Goal: Information Seeking & Learning: Check status

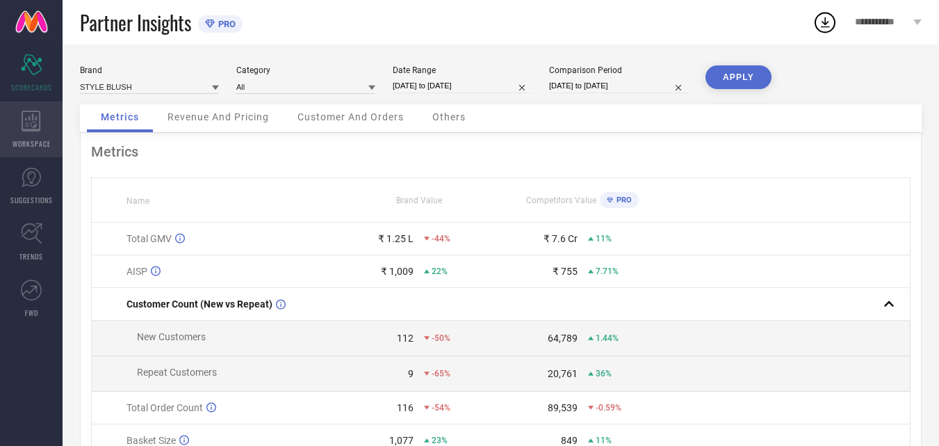
click at [42, 122] on div "WORKSPACE" at bounding box center [31, 130] width 63 height 56
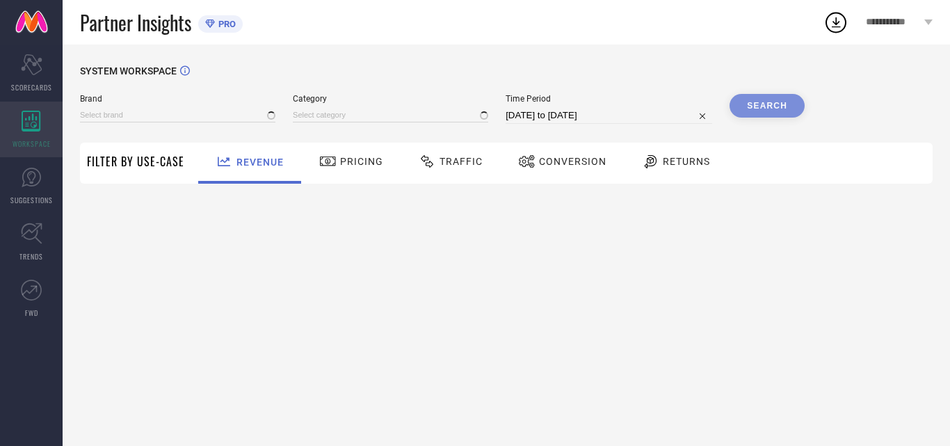
type input "STYLE BLUSH"
type input "All"
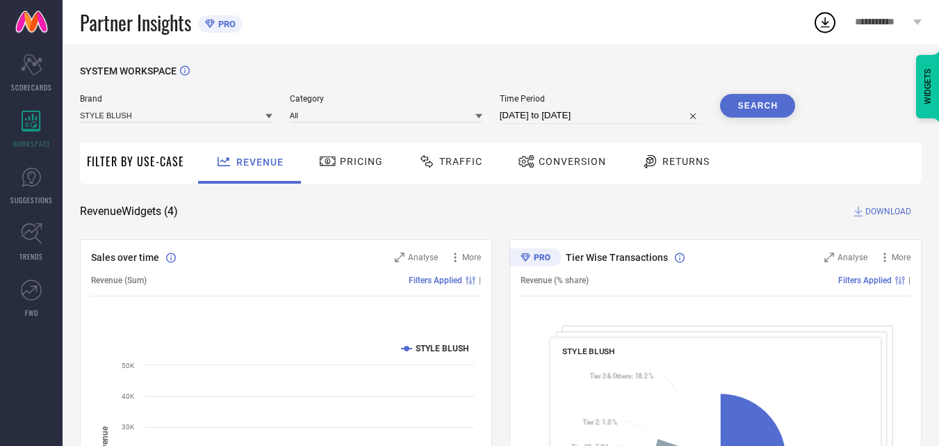
click at [577, 163] on span "Conversion" at bounding box center [572, 161] width 67 height 11
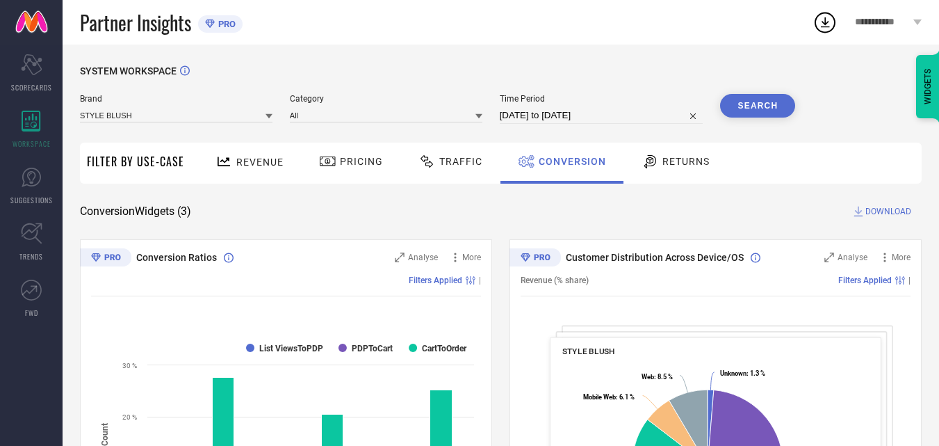
select select "7"
select select "2025"
select select "8"
select select "2025"
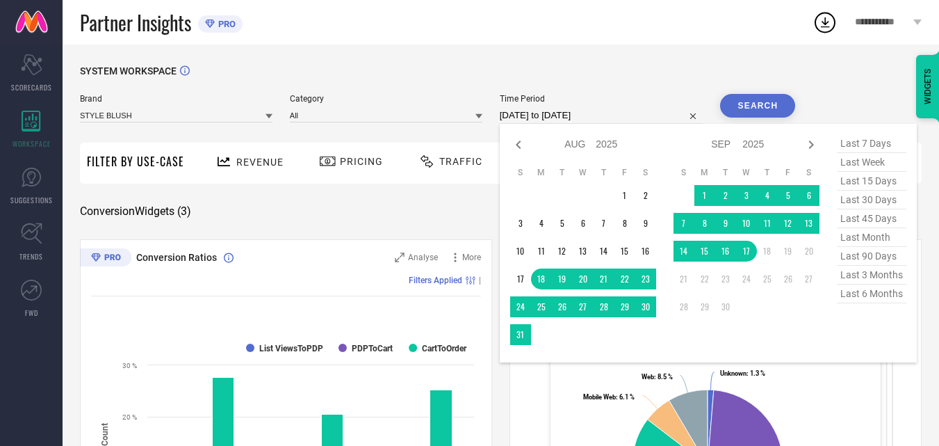
click at [539, 111] on input "[DATE] to [DATE]" at bounding box center [602, 115] width 204 height 17
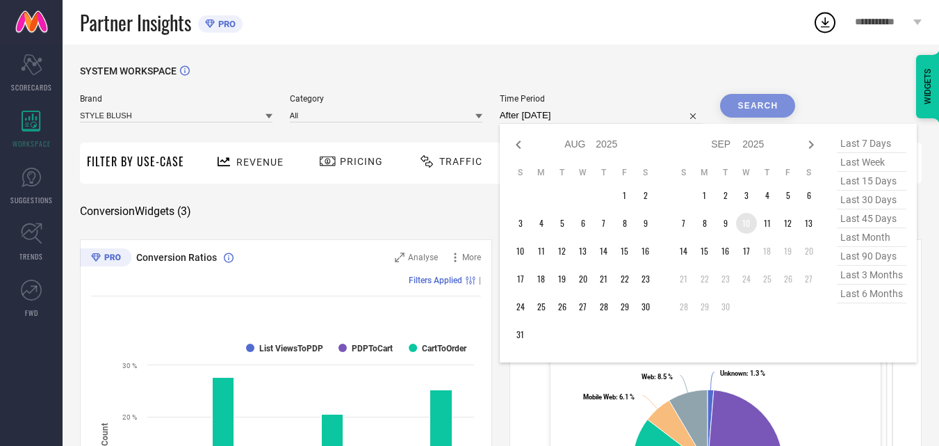
click at [747, 225] on td "10" at bounding box center [746, 223] width 21 height 21
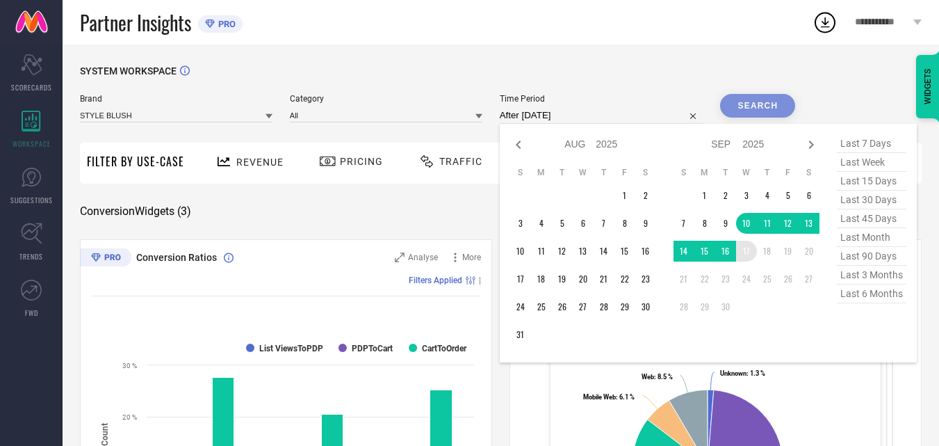
type input "[DATE] to [DATE]"
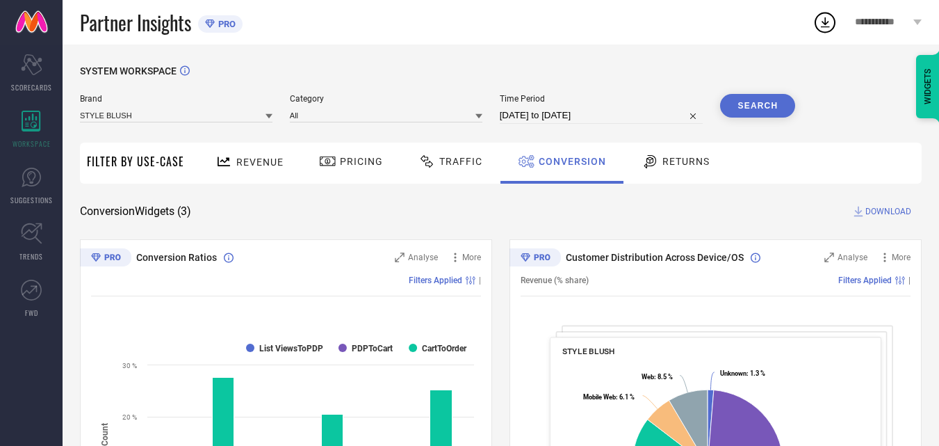
click at [759, 106] on button "Search" at bounding box center [757, 106] width 75 height 24
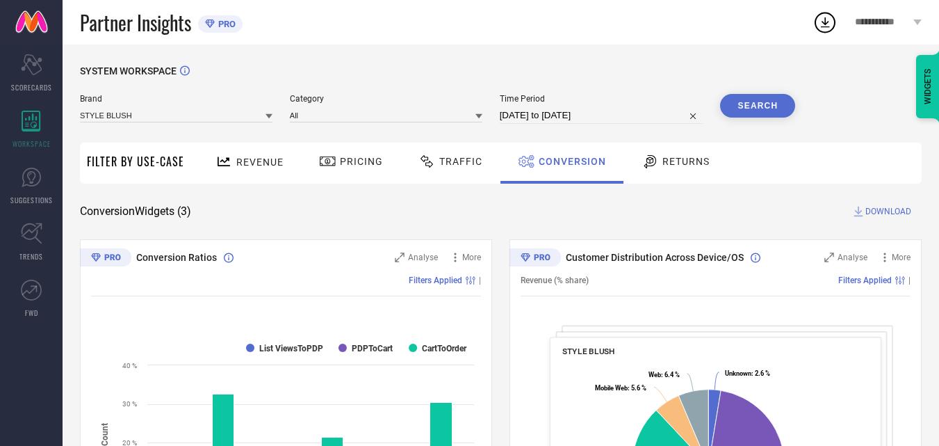
select select "8"
select select "2025"
select select "9"
select select "2025"
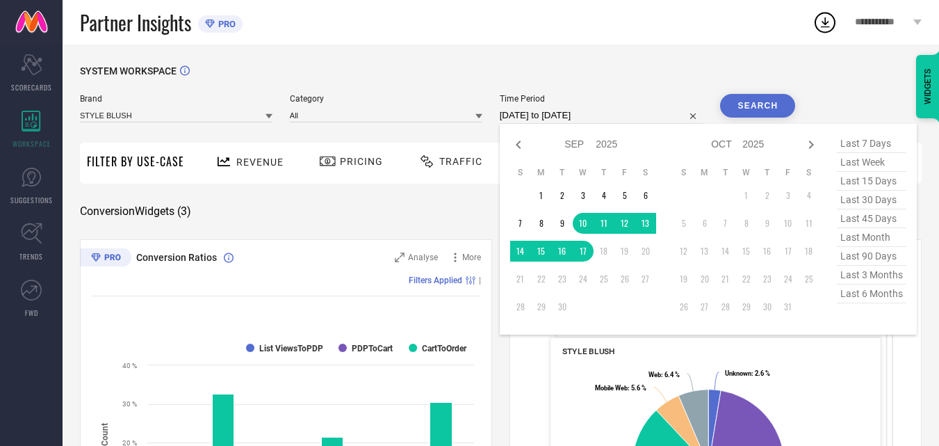
click at [517, 118] on input "[DATE] to [DATE]" at bounding box center [602, 115] width 204 height 17
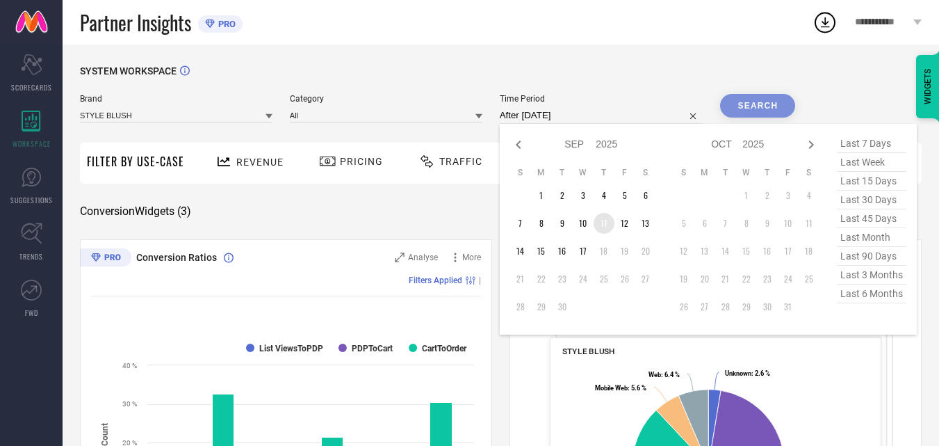
click at [605, 227] on td "11" at bounding box center [604, 223] width 21 height 21
type input "[DATE] to [DATE]"
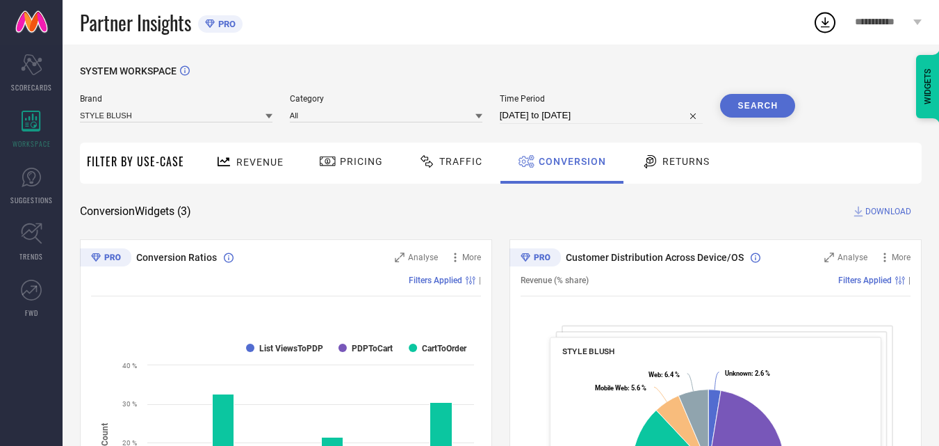
click at [738, 107] on button "Search" at bounding box center [757, 106] width 75 height 24
click at [566, 115] on input "[DATE] to [DATE]" at bounding box center [602, 115] width 204 height 17
select select "8"
select select "2025"
select select "9"
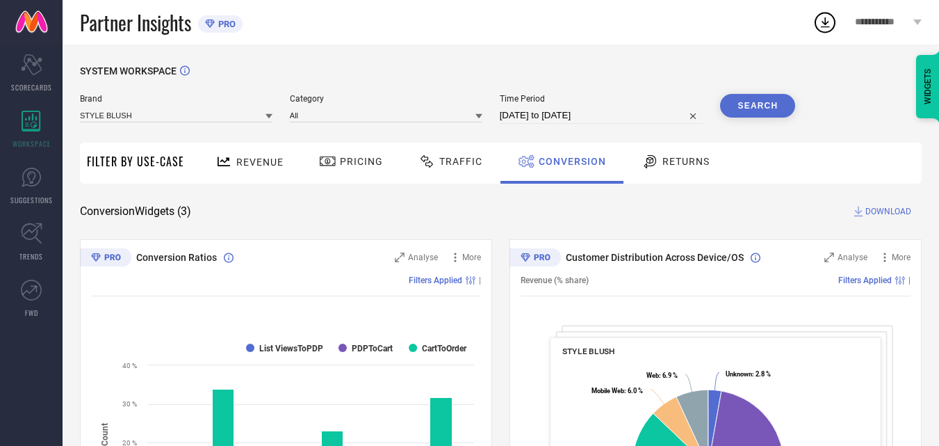
select select "2025"
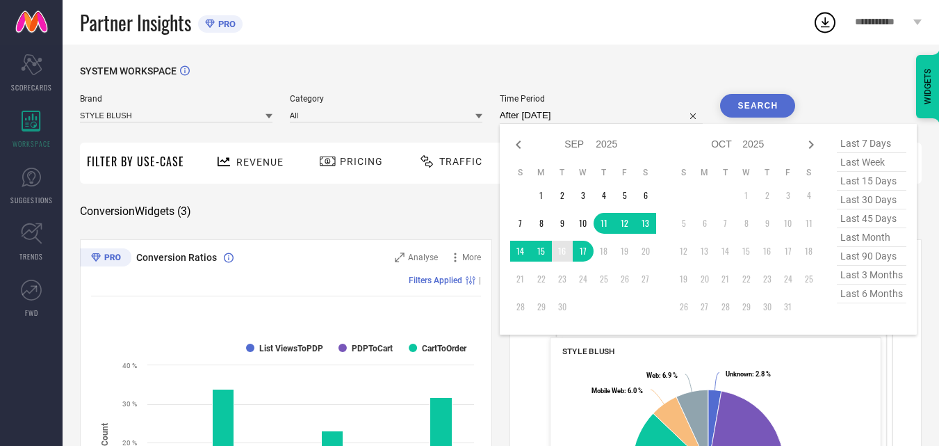
click at [564, 257] on td "16" at bounding box center [562, 251] width 21 height 21
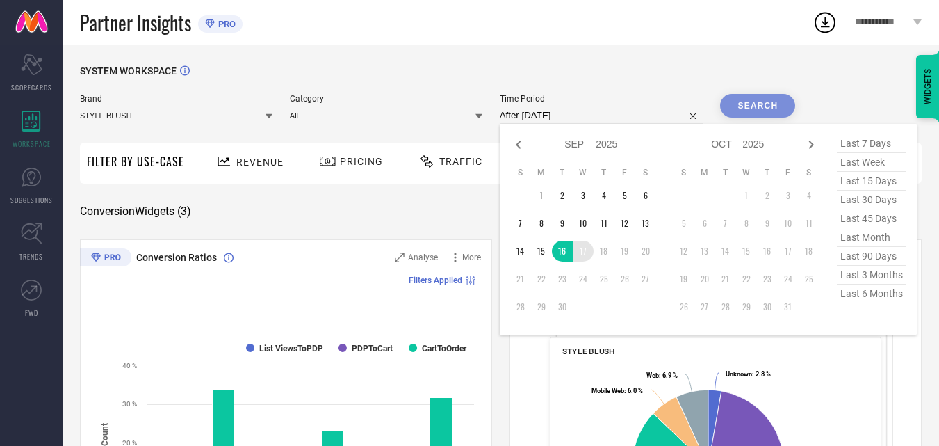
type input "[DATE] to [DATE]"
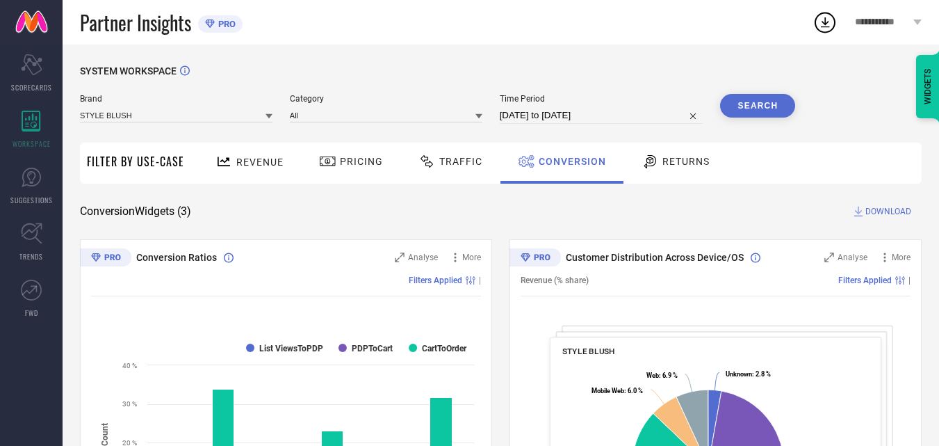
click at [754, 100] on button "Search" at bounding box center [757, 106] width 75 height 24
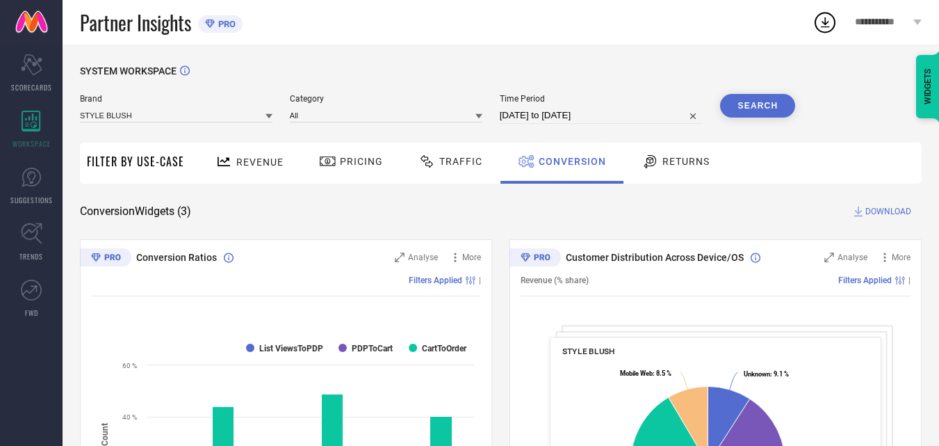
click at [595, 105] on div "Time Period [DATE] to [DATE]" at bounding box center [602, 109] width 204 height 30
select select "8"
select select "2025"
select select "9"
select select "2025"
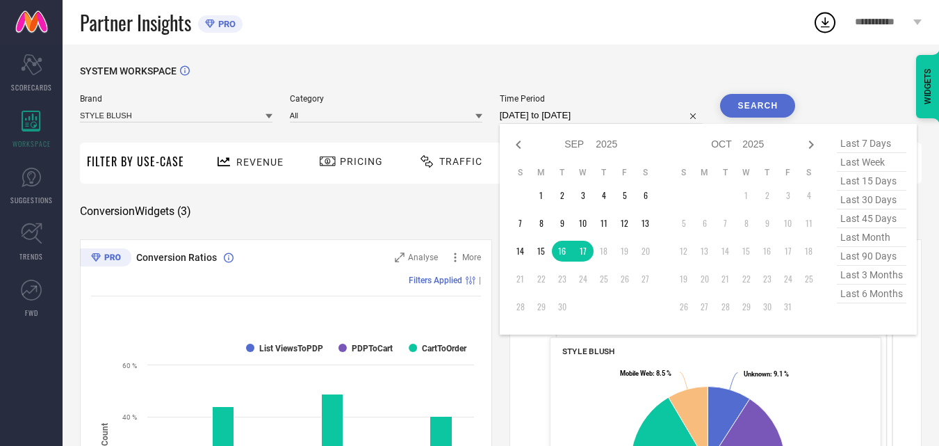
click at [598, 110] on input "[DATE] to [DATE]" at bounding box center [602, 115] width 204 height 17
type input "After [DATE]"
click at [583, 250] on td "17" at bounding box center [583, 251] width 21 height 21
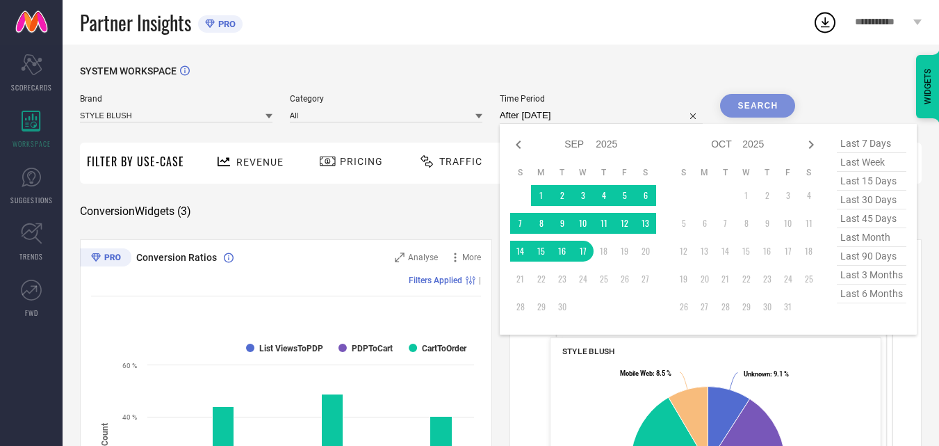
click at [656, 87] on div "SYSTEM WORKSPACE" at bounding box center [501, 79] width 842 height 29
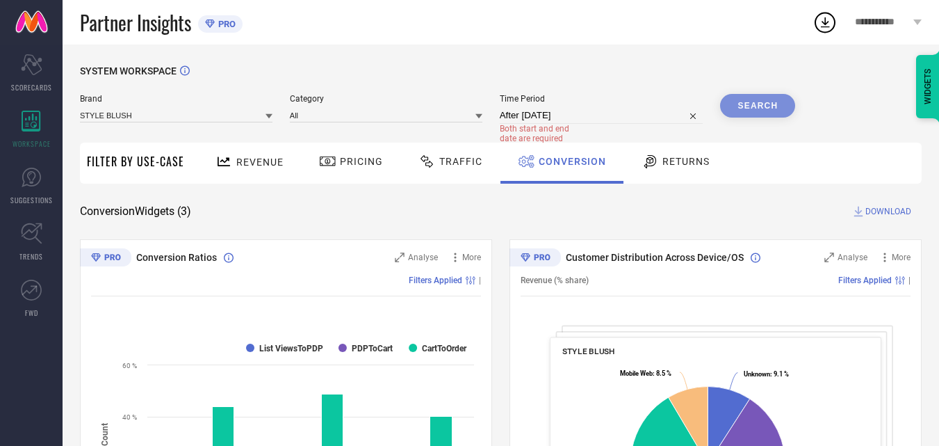
select select "8"
select select "2025"
select select "9"
select select "2025"
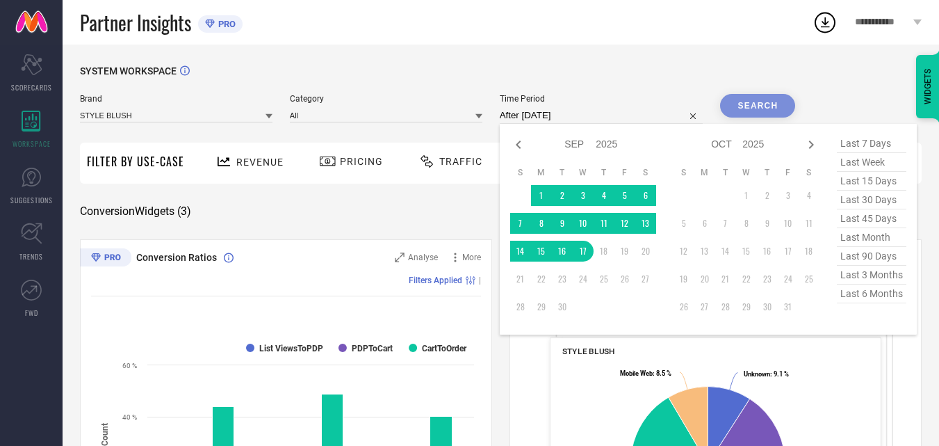
click at [609, 112] on input "After [DATE]" at bounding box center [602, 115] width 204 height 17
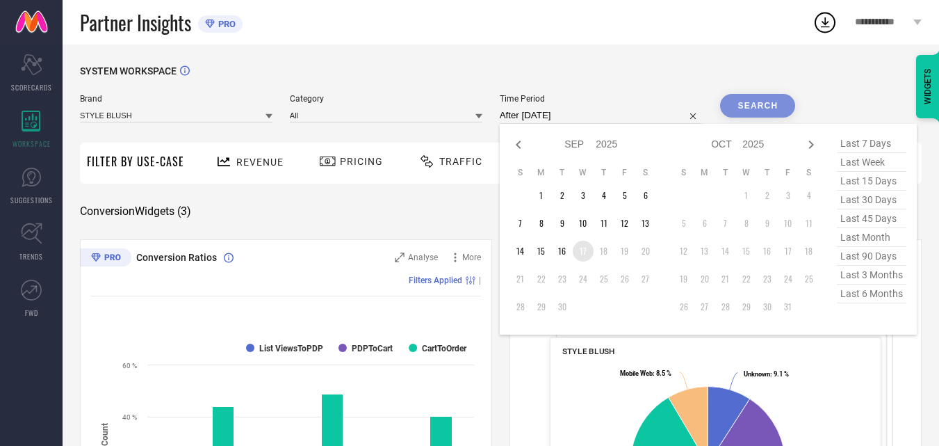
type input "[DATE] to [DATE]"
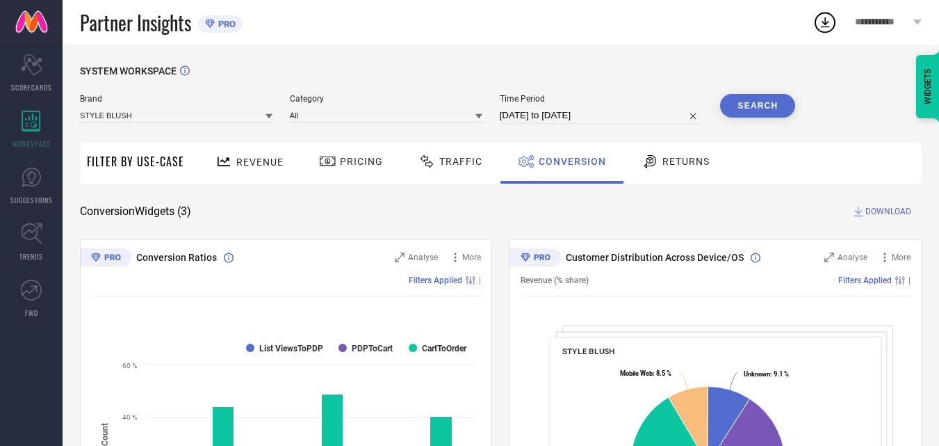
click at [758, 115] on button "Search" at bounding box center [757, 106] width 75 height 24
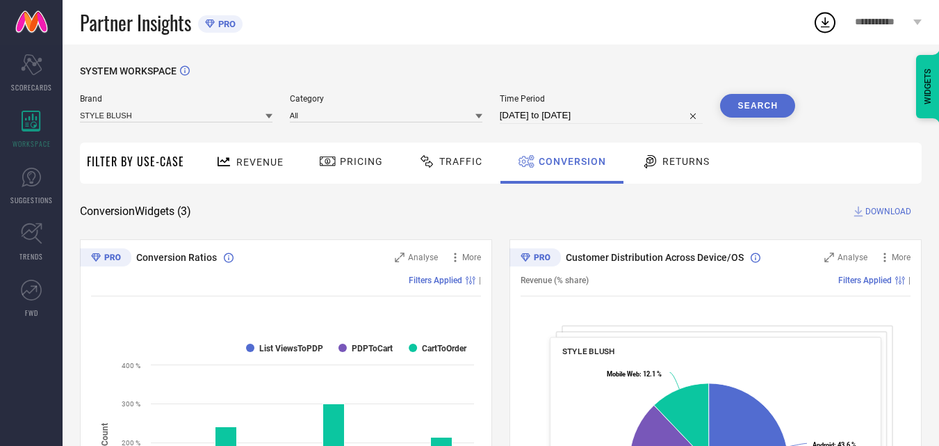
select select "8"
select select "2025"
select select "9"
select select "2025"
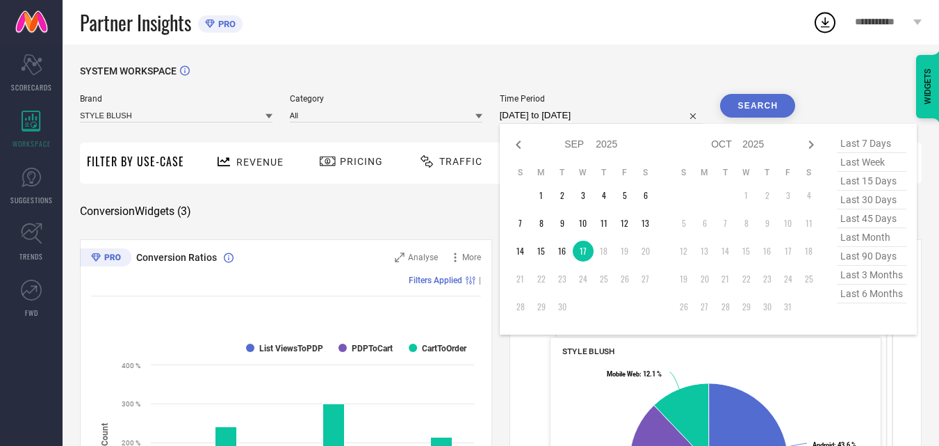
click at [543, 121] on input "[DATE] to [DATE]" at bounding box center [602, 115] width 204 height 17
click at [563, 257] on td "16" at bounding box center [562, 251] width 21 height 21
type input "[DATE] to [DATE]"
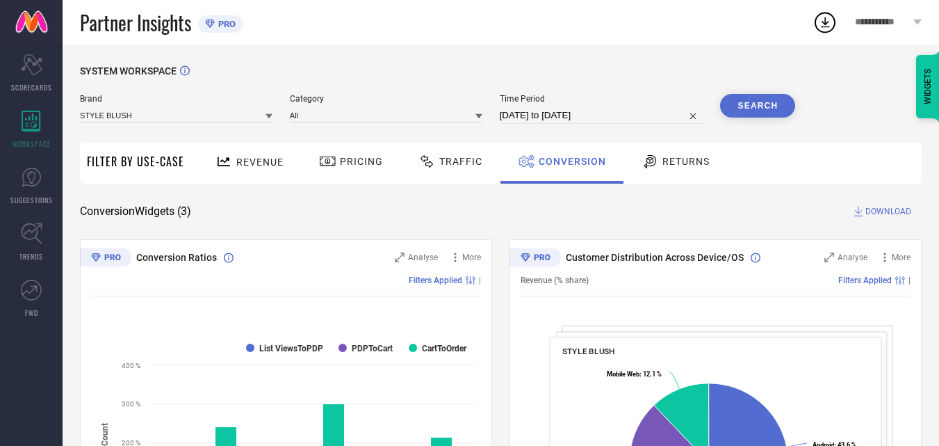
click at [770, 108] on button "Search" at bounding box center [757, 106] width 75 height 24
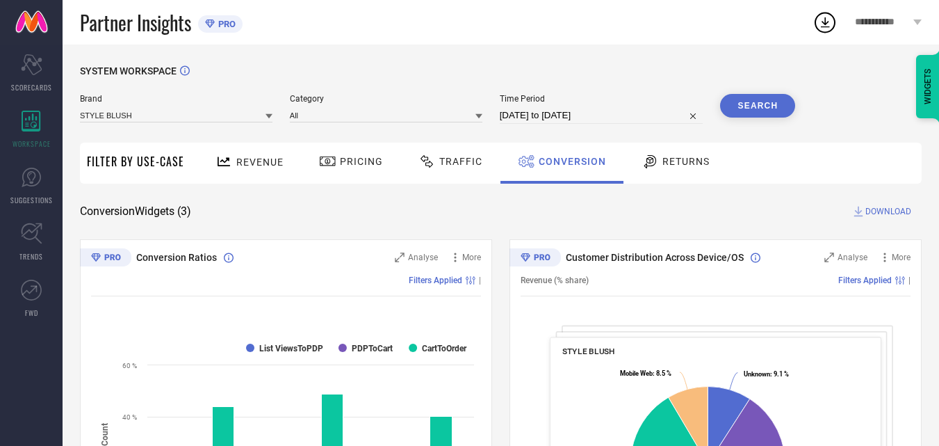
select select "8"
select select "2025"
select select "9"
select select "2025"
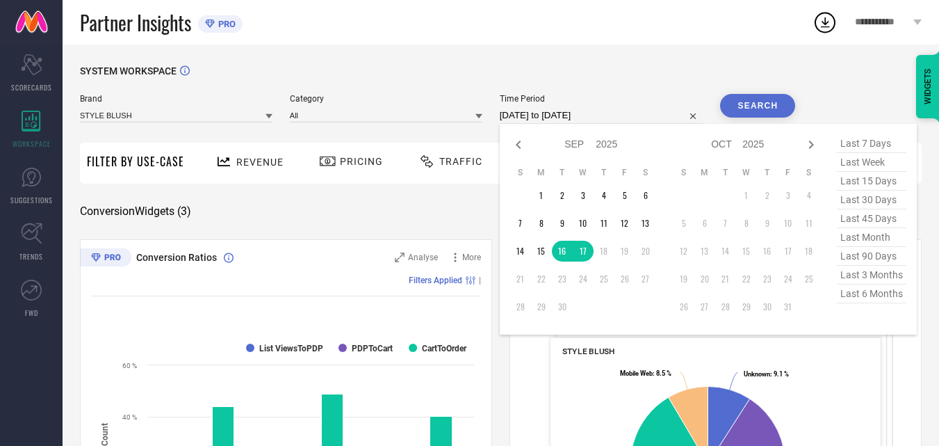
click at [542, 116] on input "[DATE] to [DATE]" at bounding box center [602, 115] width 204 height 17
click at [537, 245] on td "15" at bounding box center [541, 251] width 21 height 21
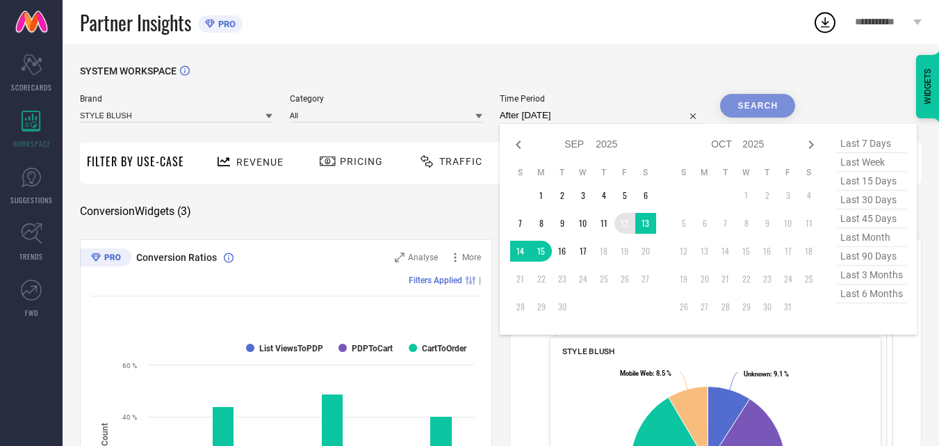
type input "[DATE] to [DATE]"
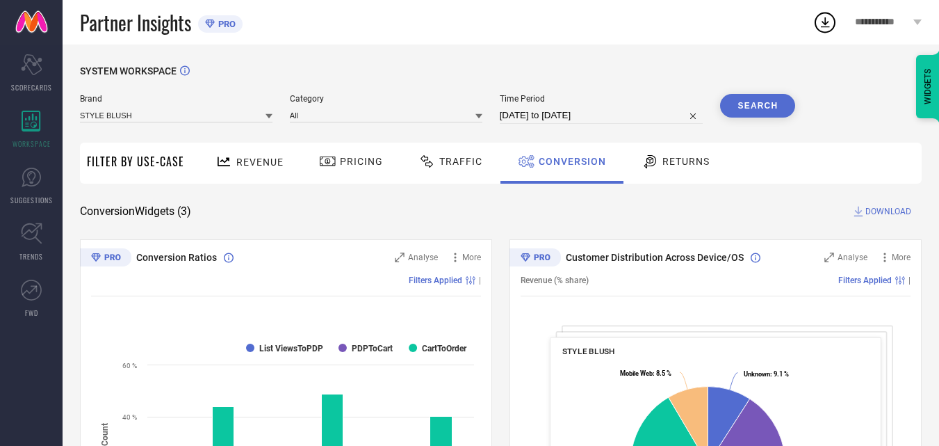
select select "8"
select select "2025"
select select "9"
select select "2025"
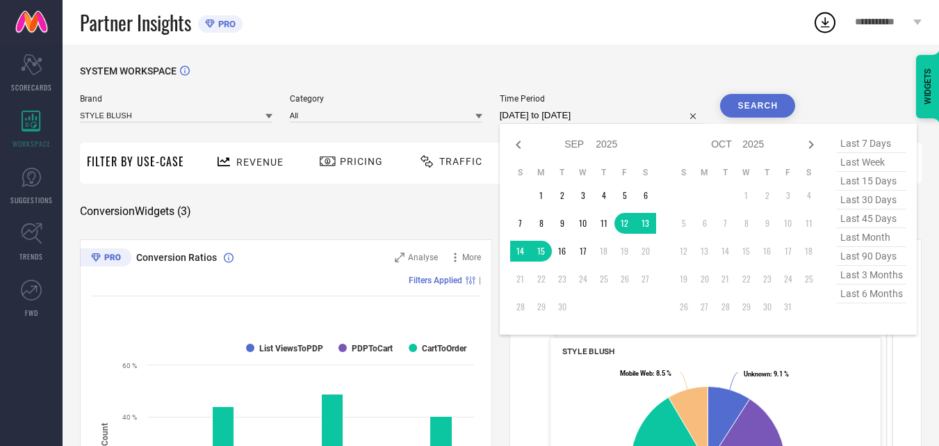
click at [629, 111] on input "[DATE] to [DATE]" at bounding box center [602, 115] width 204 height 17
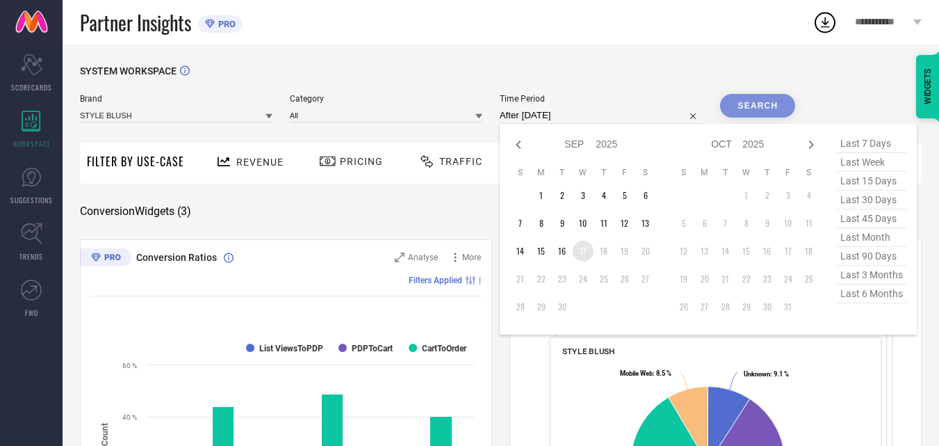
click at [590, 244] on td "17" at bounding box center [583, 251] width 21 height 21
type input "[DATE] to [DATE]"
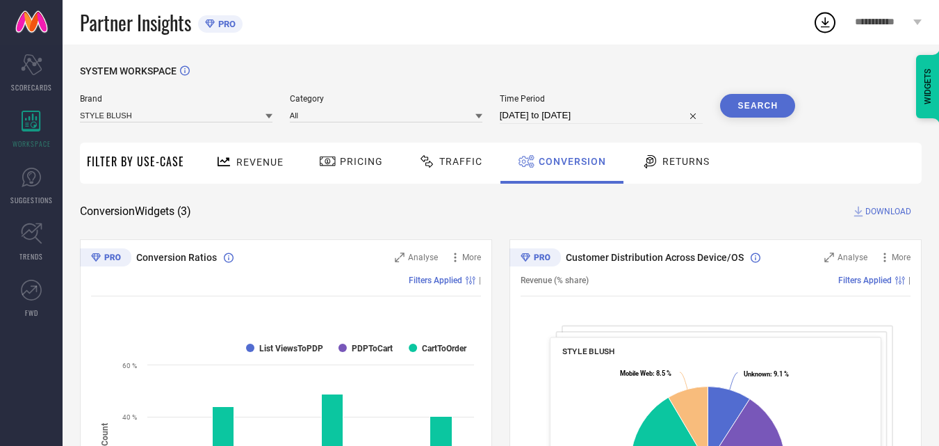
click at [752, 114] on button "Search" at bounding box center [757, 106] width 75 height 24
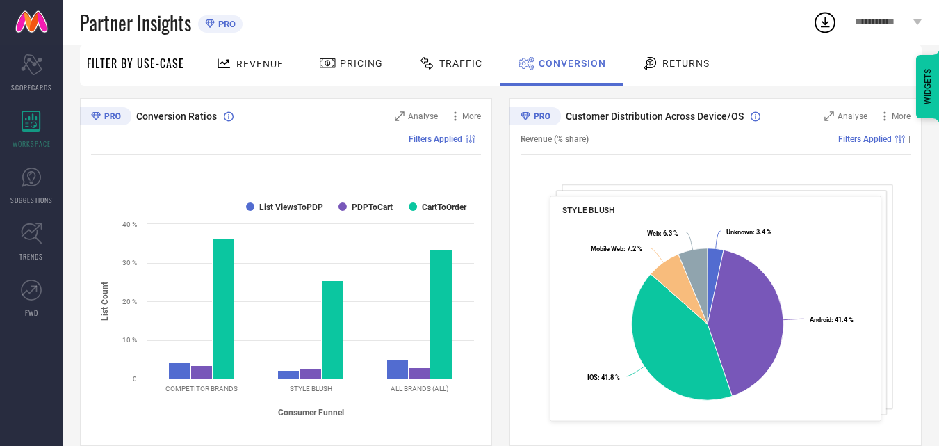
scroll to position [41, 0]
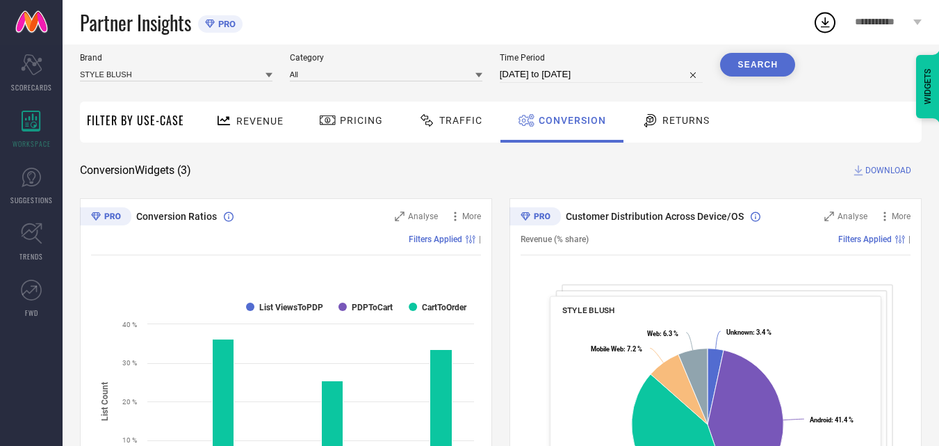
click at [672, 120] on span "Returns" at bounding box center [686, 120] width 47 height 11
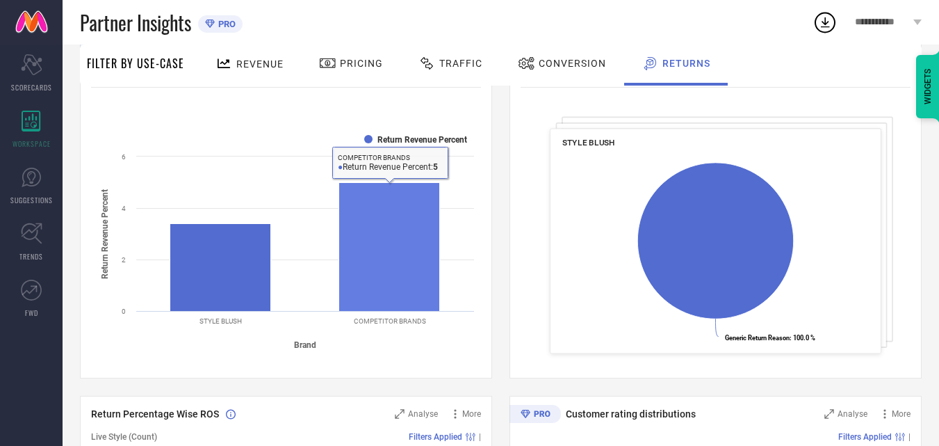
scroll to position [0, 0]
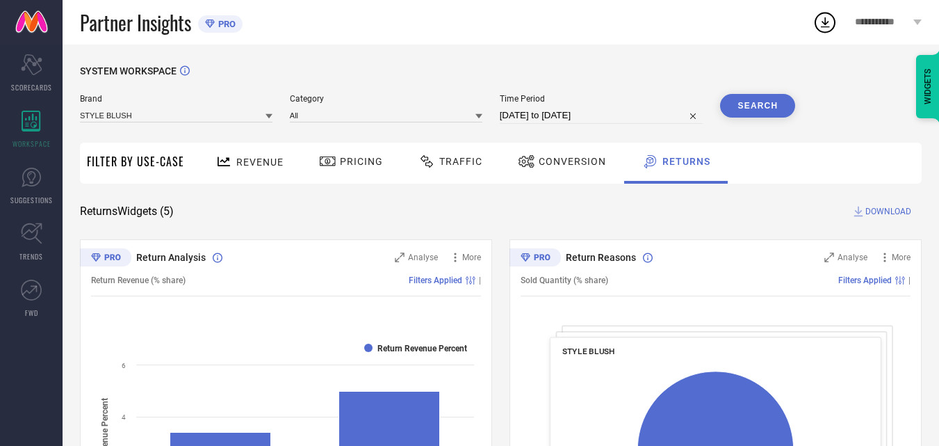
click at [554, 122] on input "[DATE] to [DATE]" at bounding box center [602, 115] width 204 height 17
select select "8"
select select "2025"
select select "9"
select select "2025"
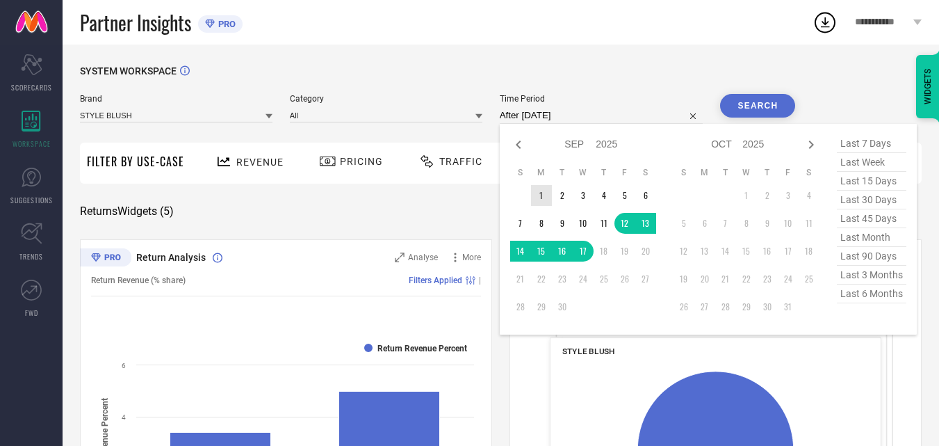
click at [537, 197] on td "1" at bounding box center [541, 195] width 21 height 21
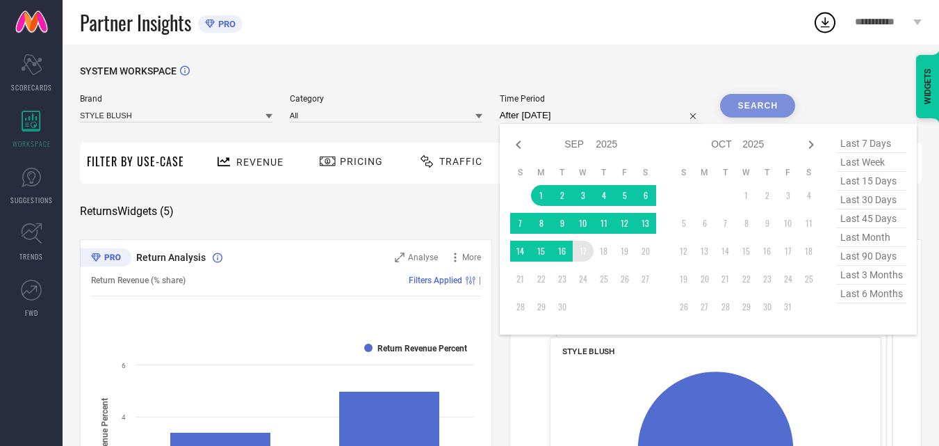
type input "[DATE] to [DATE]"
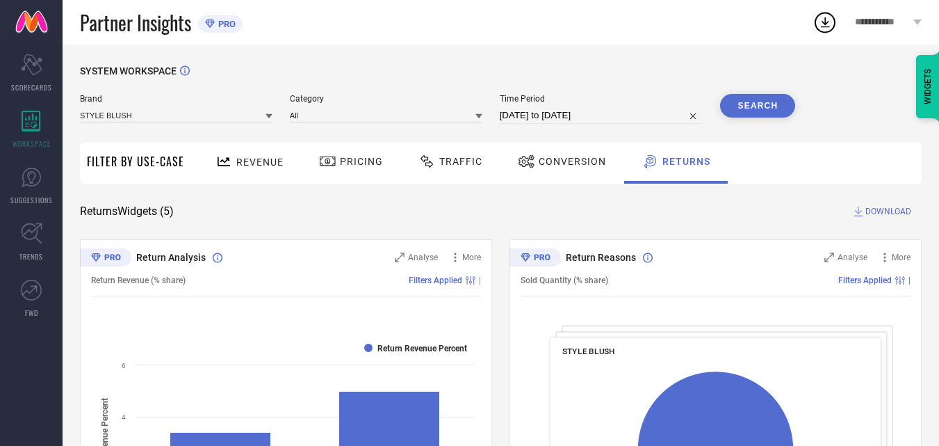
click at [766, 104] on button "Search" at bounding box center [757, 106] width 75 height 24
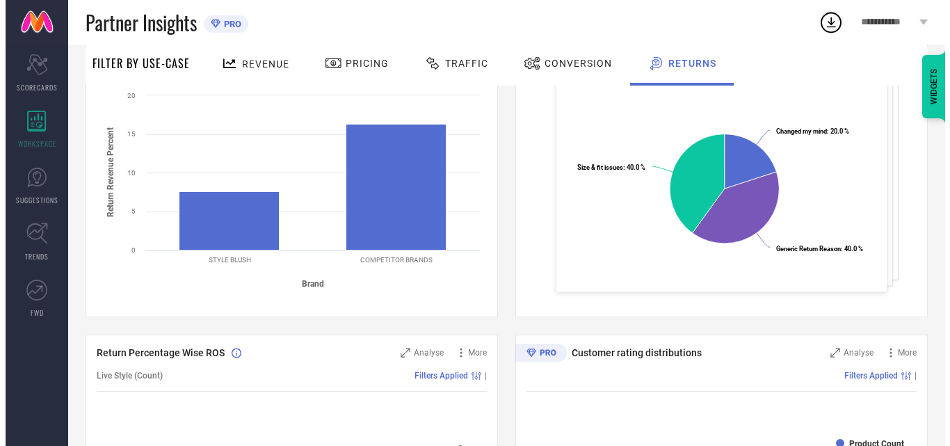
scroll to position [139, 0]
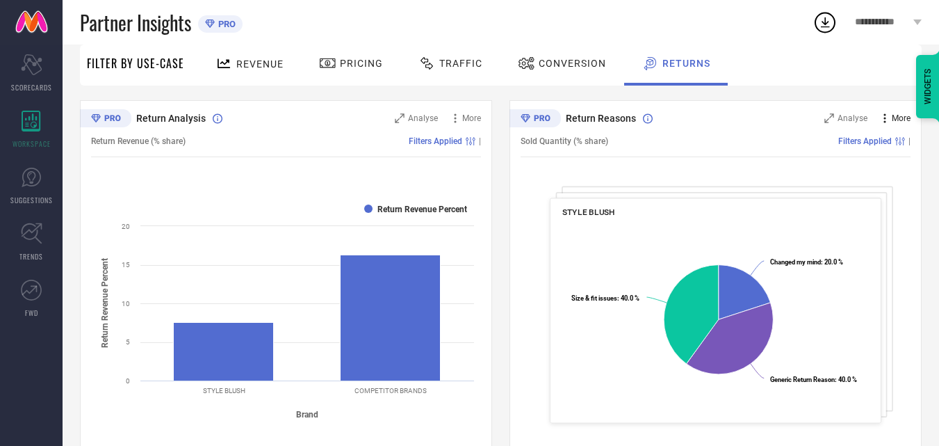
click at [898, 118] on span "More" at bounding box center [901, 118] width 19 height 10
click at [844, 119] on span "Analyse" at bounding box center [853, 118] width 30 height 10
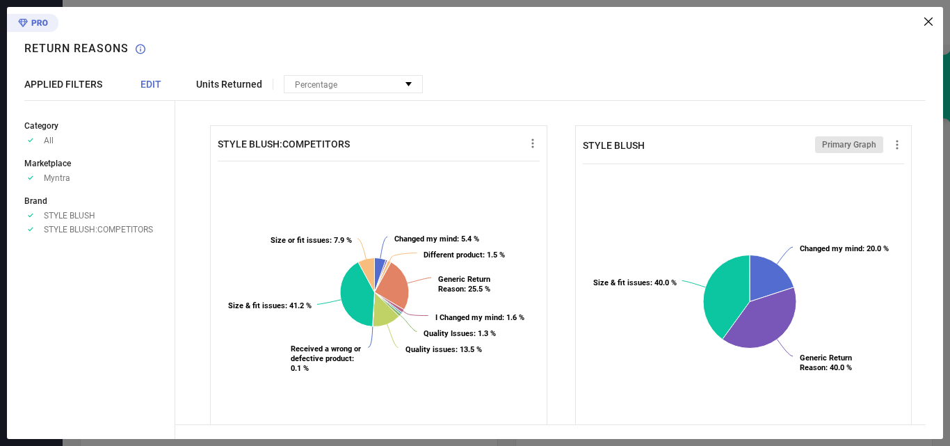
click at [219, 88] on span "Units Returned" at bounding box center [229, 84] width 66 height 11
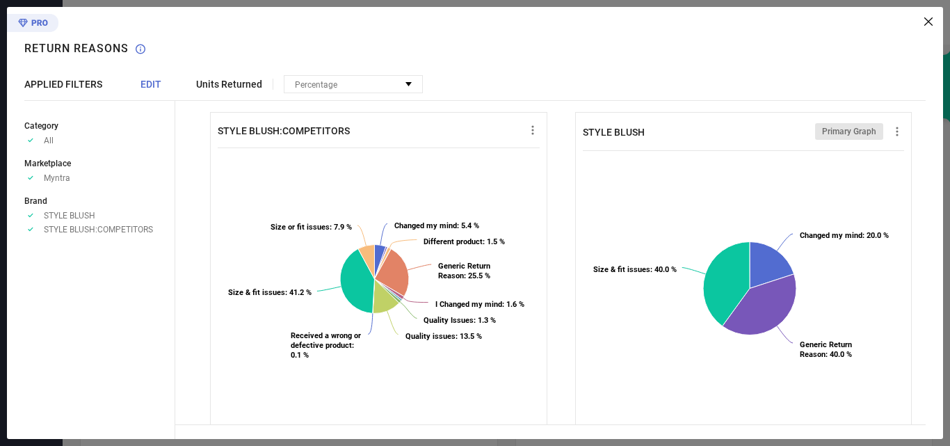
scroll to position [0, 0]
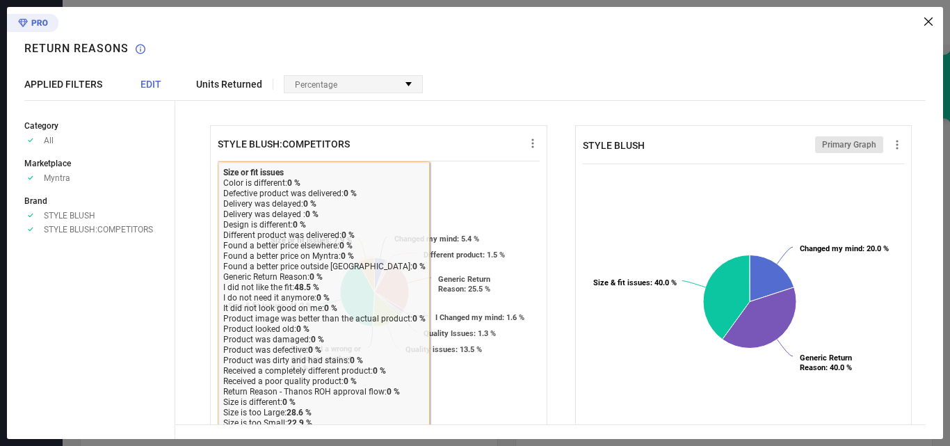
click at [327, 80] on span "Percentage" at bounding box center [316, 85] width 42 height 10
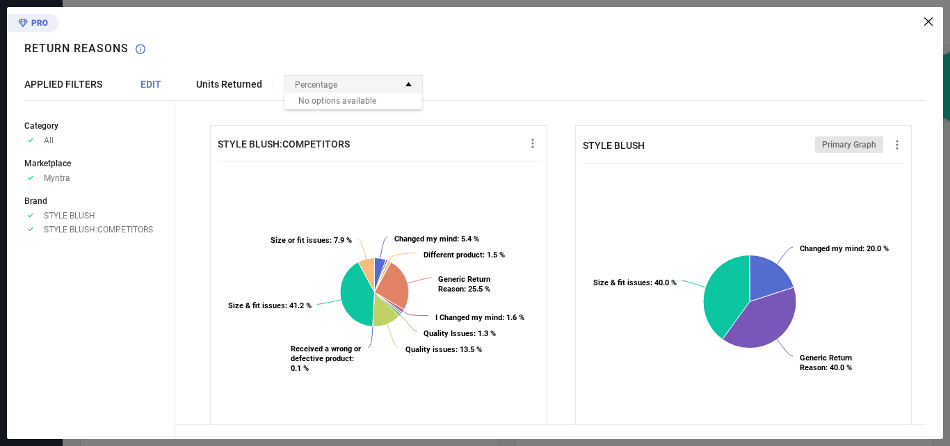
click at [327, 80] on span "Percentage" at bounding box center [316, 85] width 42 height 10
click at [332, 85] on span "Percentage" at bounding box center [316, 85] width 42 height 10
click at [223, 85] on span "Units Returned" at bounding box center [229, 84] width 66 height 11
click at [373, 84] on div "Percentage" at bounding box center [353, 84] width 138 height 17
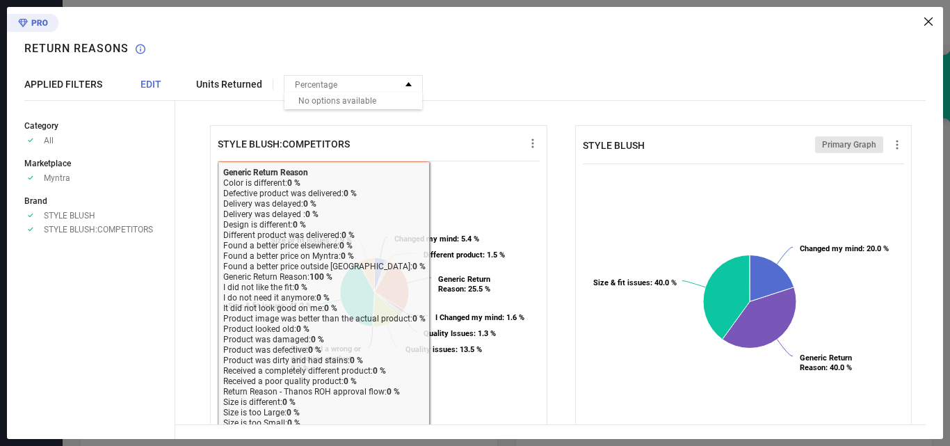
scroll to position [43, 0]
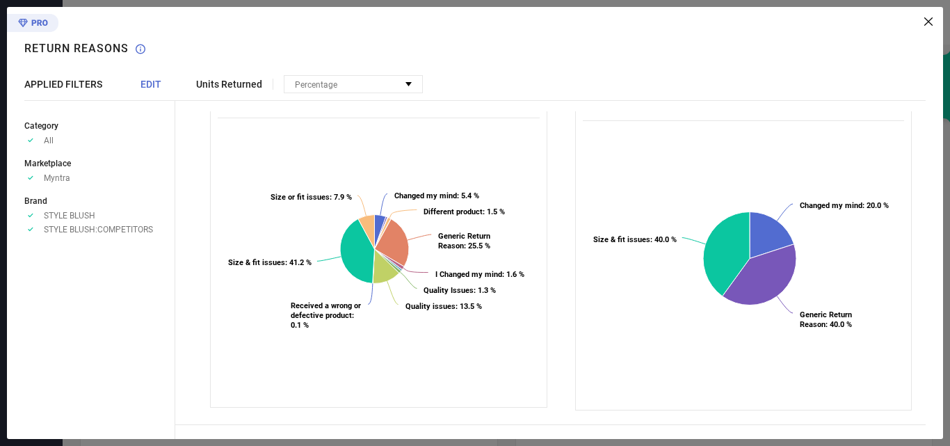
click at [147, 85] on span "EDIT" at bounding box center [150, 84] width 21 height 11
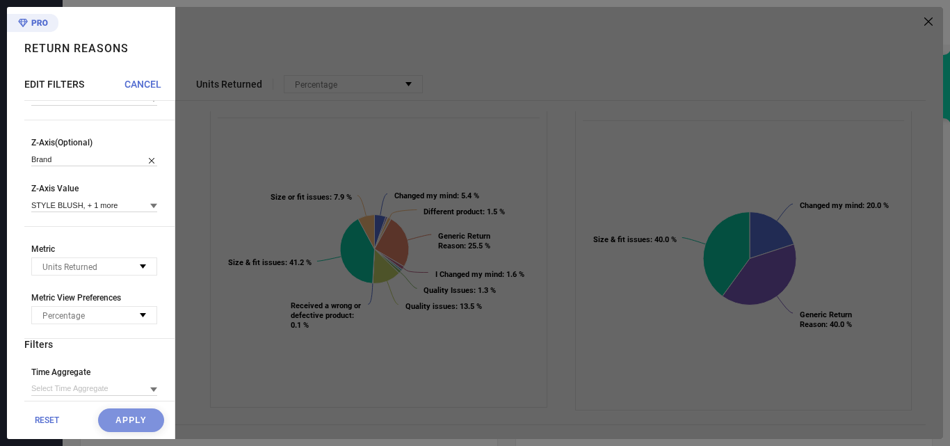
scroll to position [184, 0]
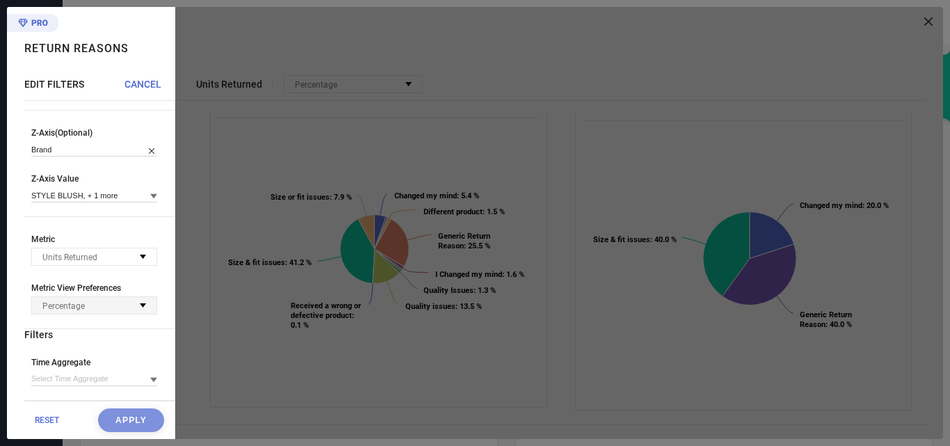
click at [103, 309] on div "Percentage" at bounding box center [94, 305] width 124 height 17
click at [145, 275] on div "Metric Units Returned No options available Metric View Preferences Percentage N…" at bounding box center [99, 281] width 150 height 95
click at [122, 257] on div "Units Returned" at bounding box center [94, 256] width 124 height 17
click at [138, 235] on span "Metric" at bounding box center [94, 239] width 126 height 10
click at [97, 378] on input at bounding box center [94, 378] width 126 height 15
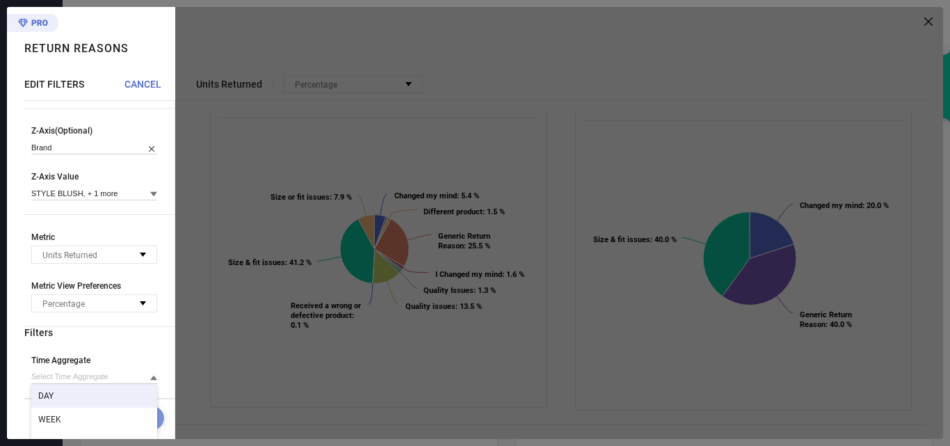
click at [153, 330] on div "Filters" at bounding box center [99, 332] width 150 height 11
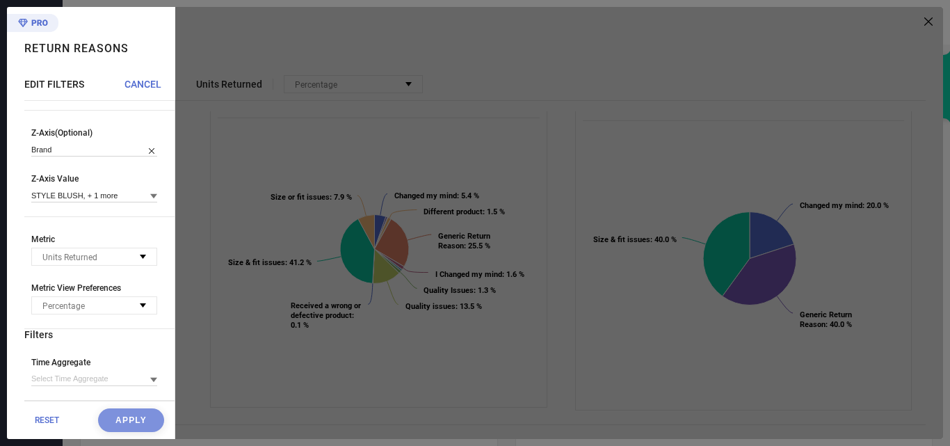
click at [260, 81] on div at bounding box center [559, 223] width 768 height 432
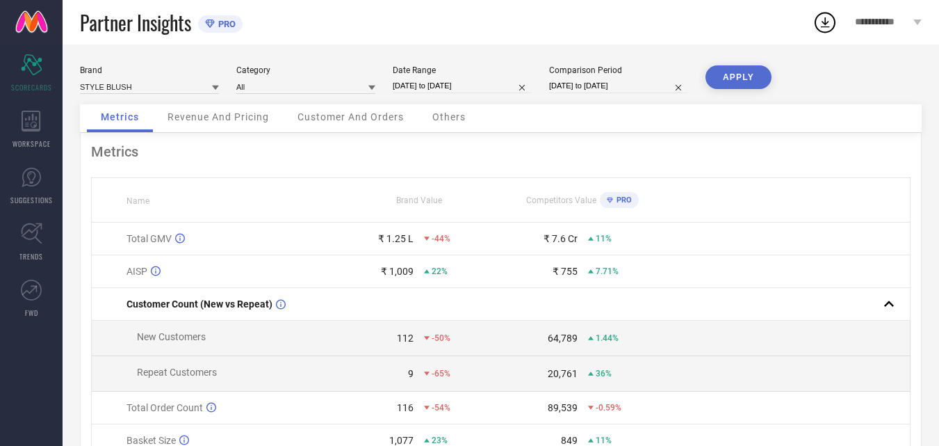
click at [220, 128] on div "Revenue And Pricing" at bounding box center [218, 118] width 129 height 28
